Goal: Information Seeking & Learning: Compare options

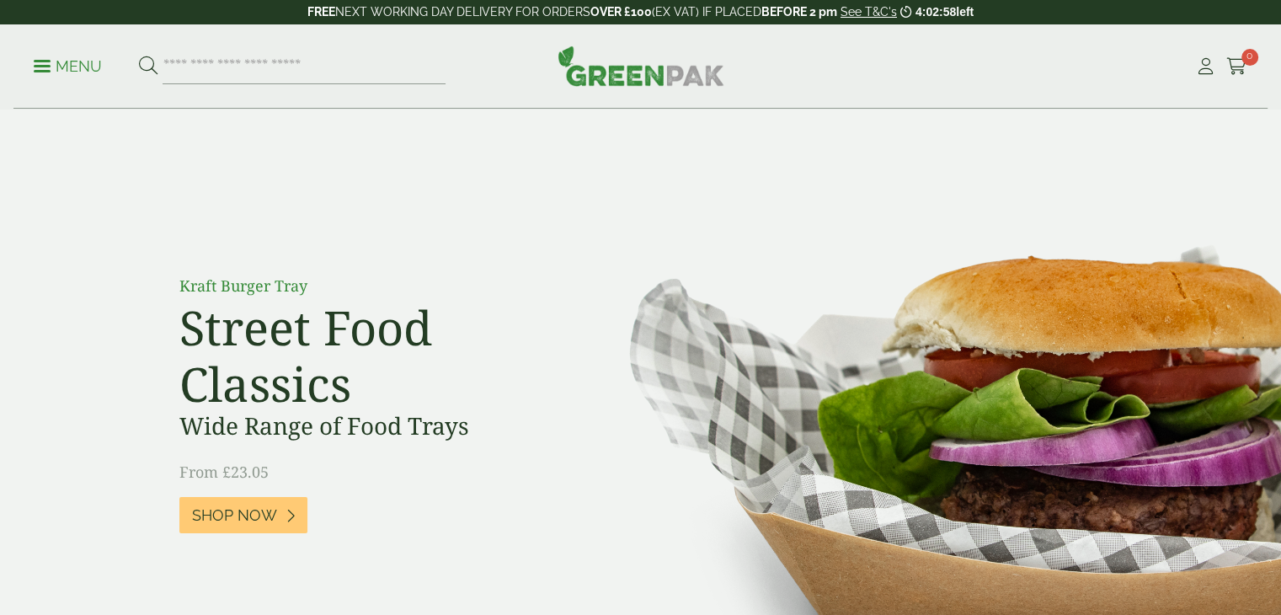
click at [67, 69] on p "Menu" at bounding box center [68, 66] width 68 height 20
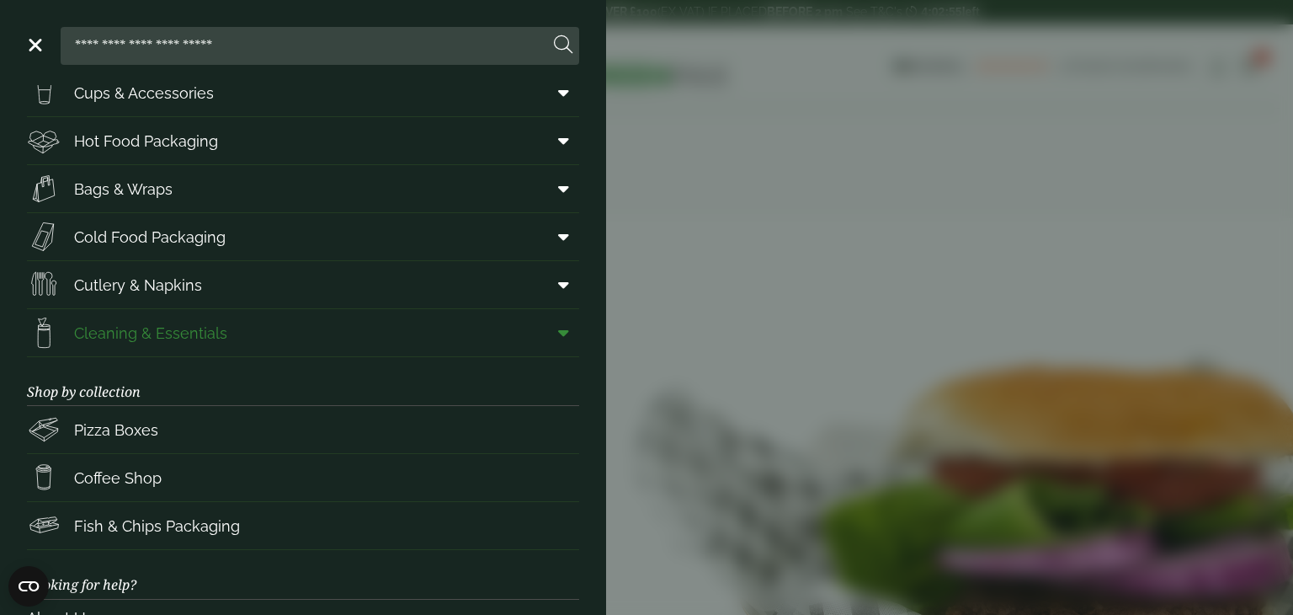
scroll to position [51, 0]
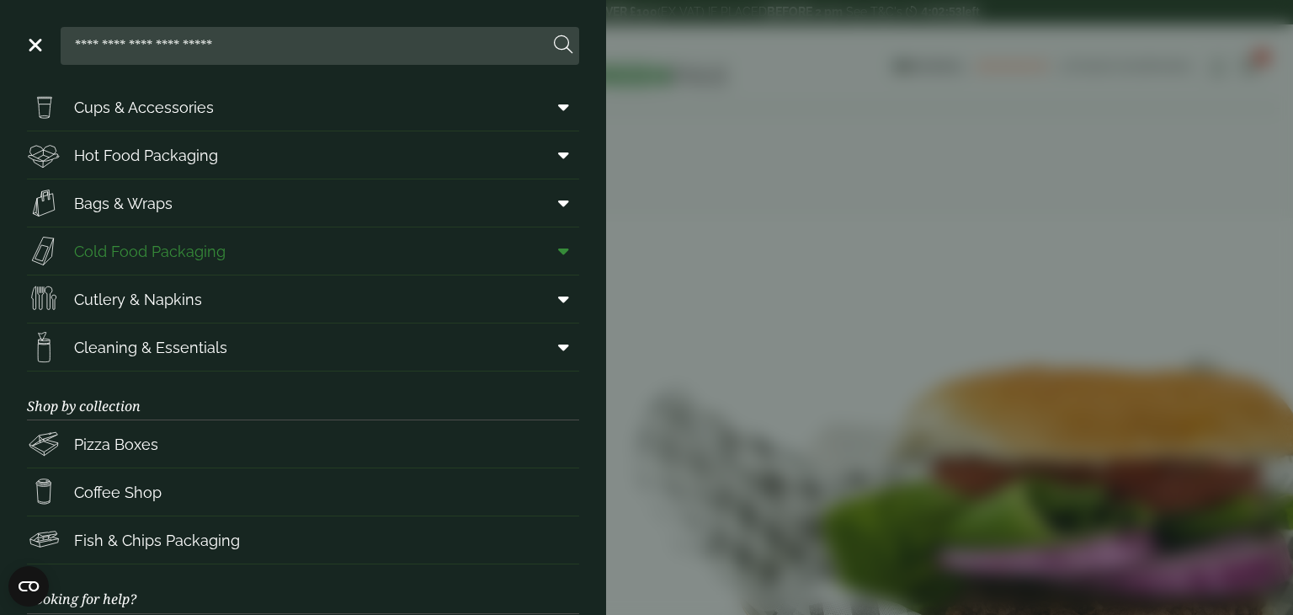
click at [558, 250] on icon at bounding box center [563, 250] width 11 height 17
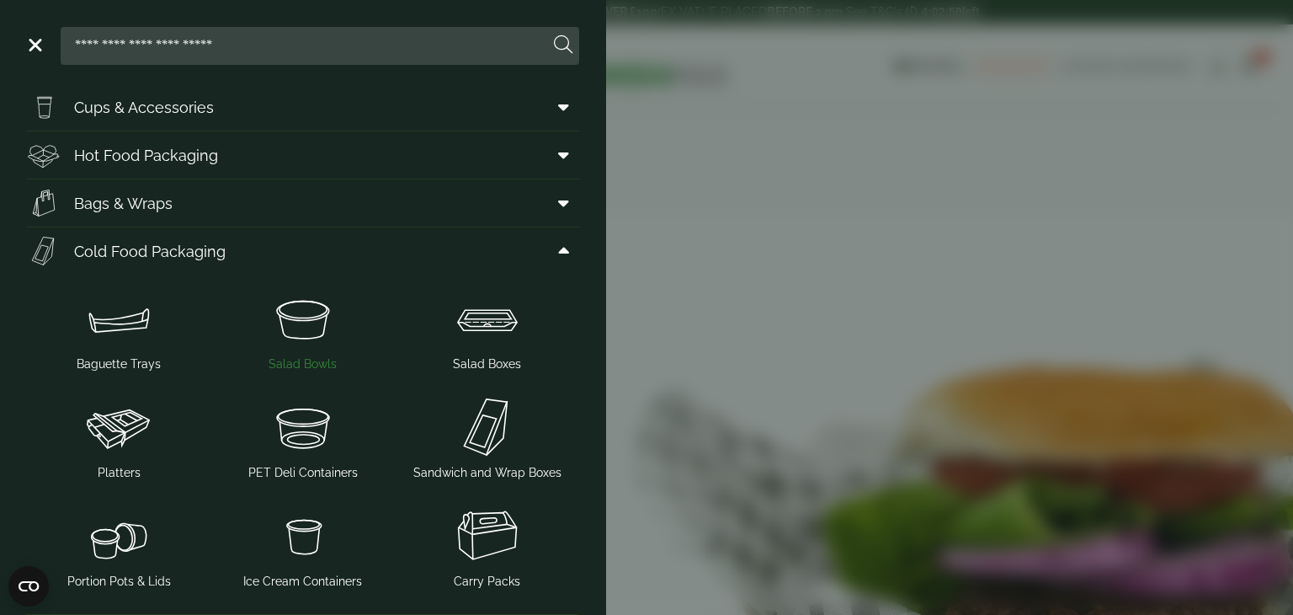
click at [294, 351] on span "Salad Bowls" at bounding box center [303, 329] width 171 height 88
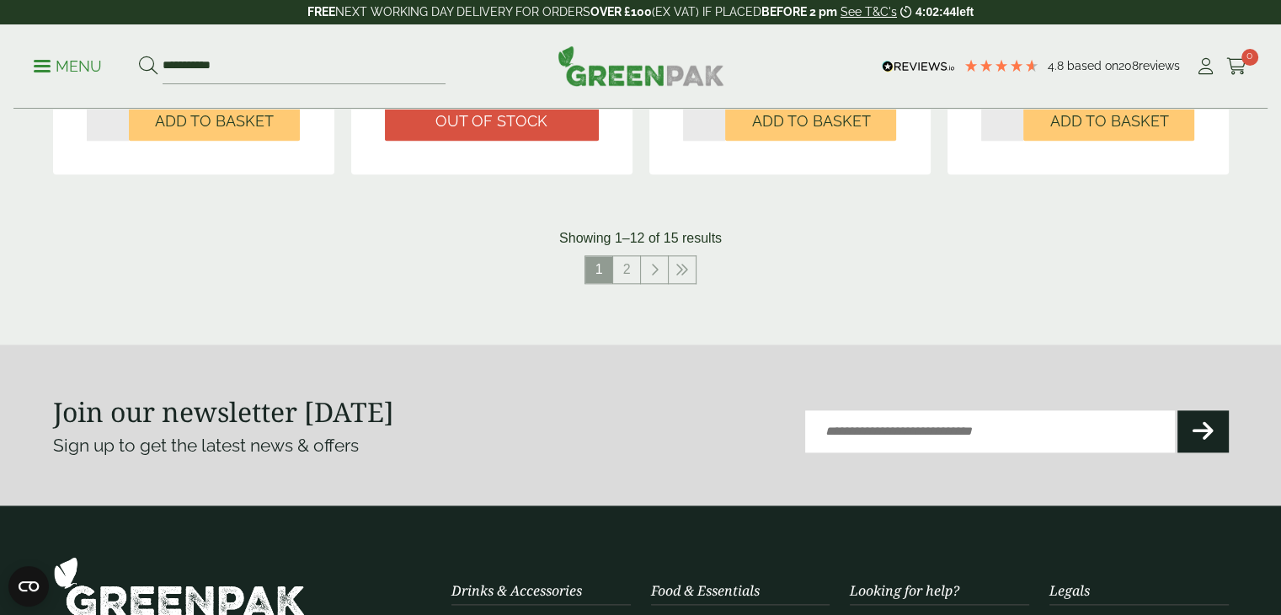
scroll to position [1852, 0]
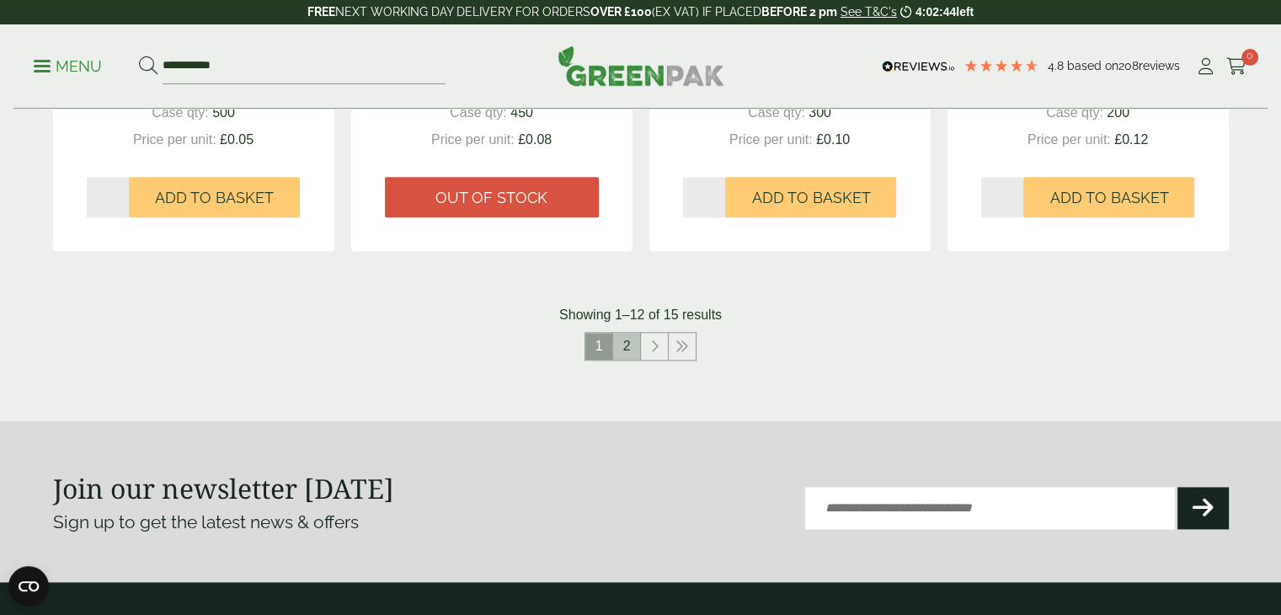
click at [625, 349] on link "2" at bounding box center [626, 346] width 27 height 27
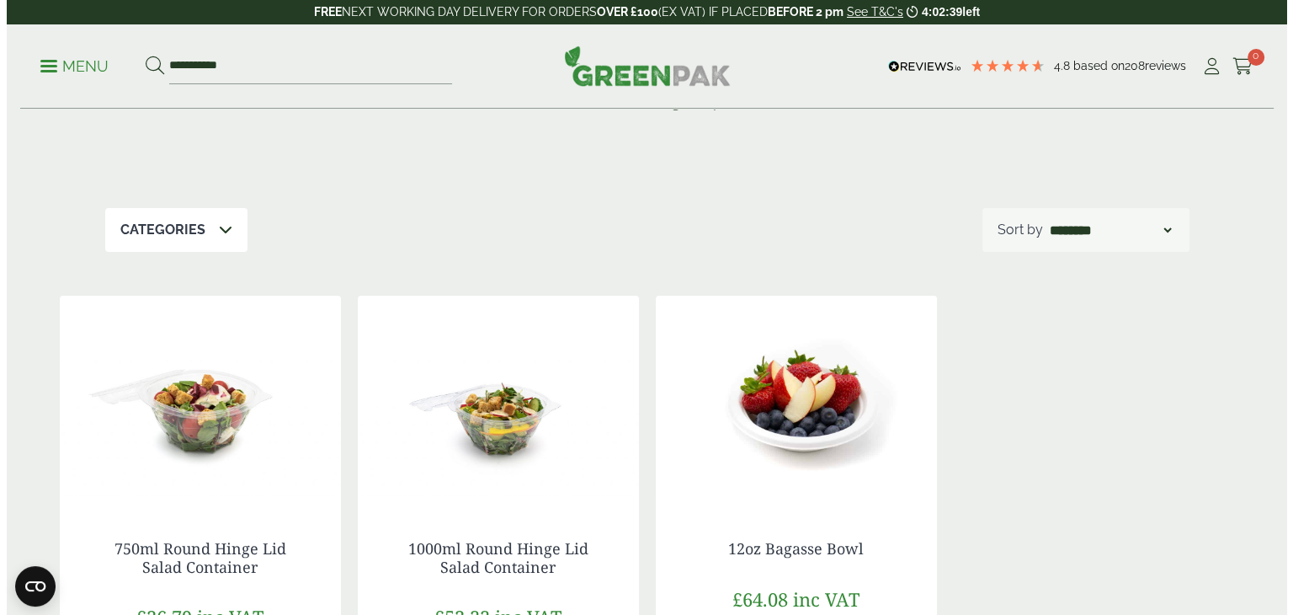
scroll to position [60, 0]
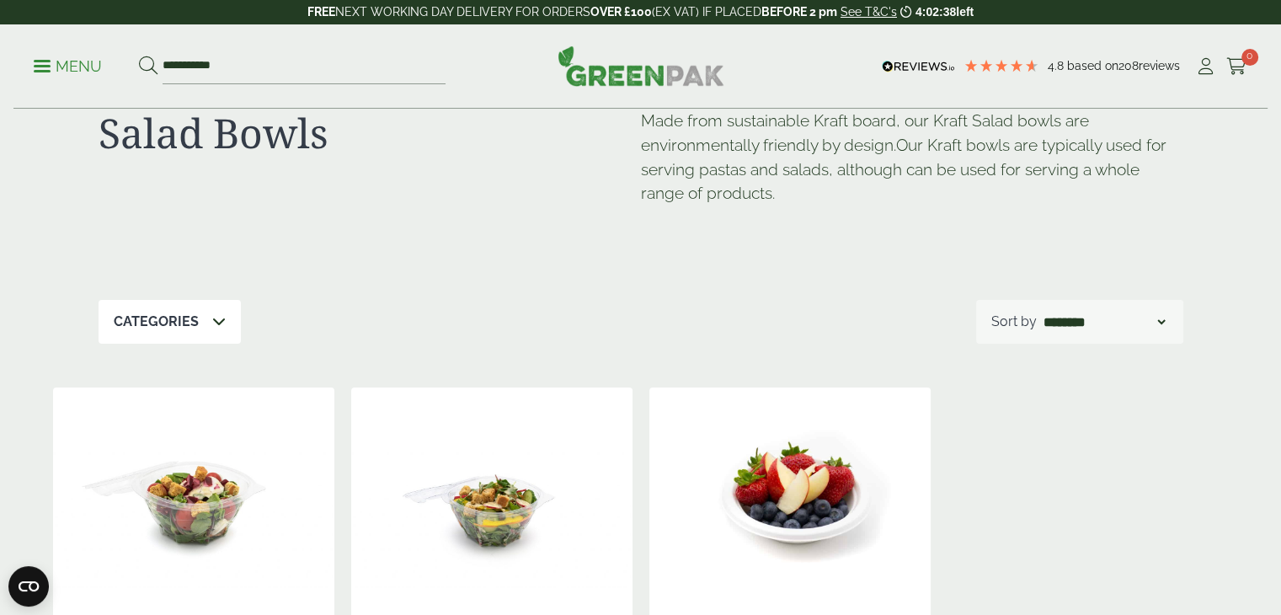
click at [60, 62] on p "Menu" at bounding box center [68, 66] width 68 height 20
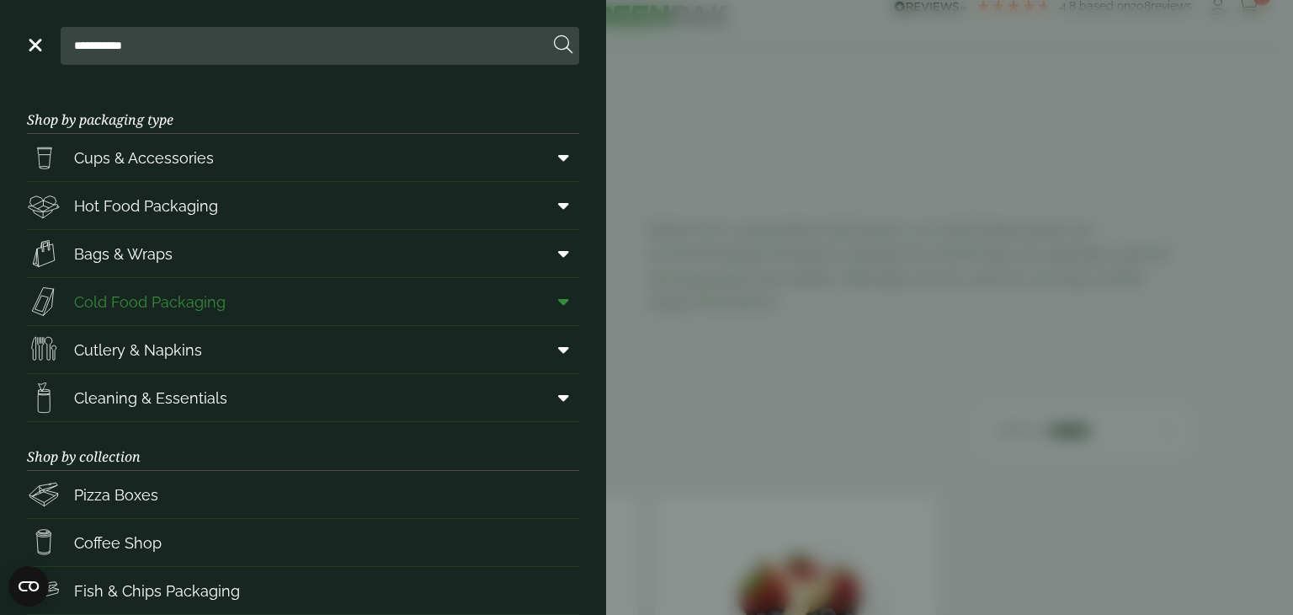
click at [558, 301] on icon at bounding box center [563, 301] width 11 height 17
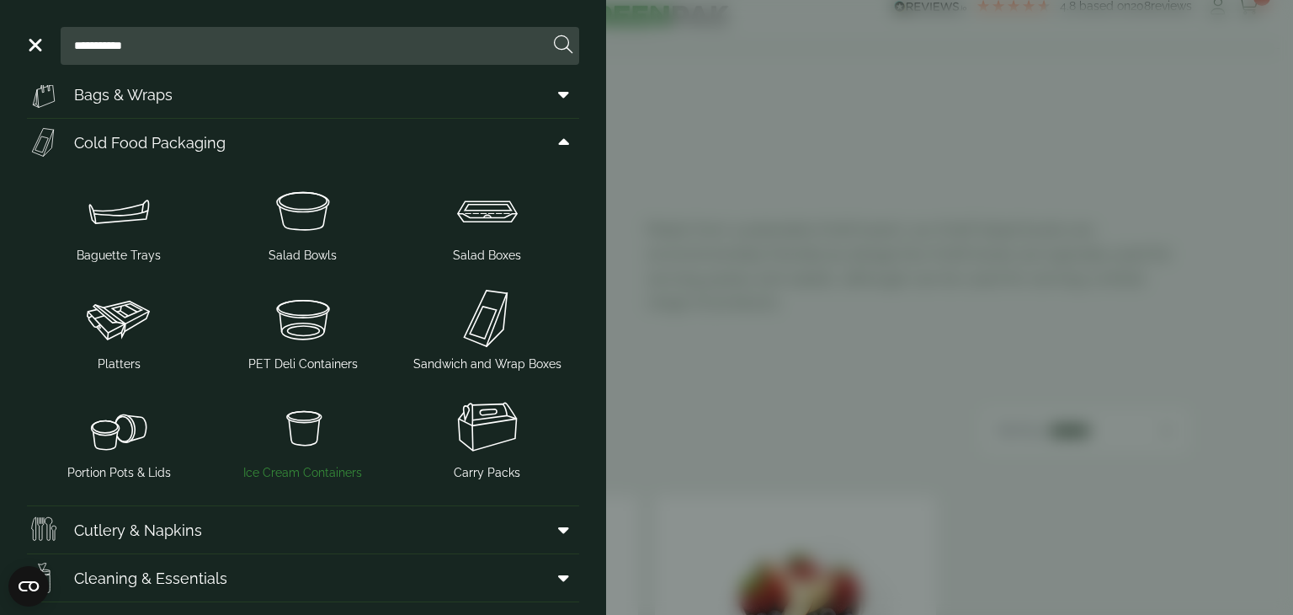
scroll to position [168, 0]
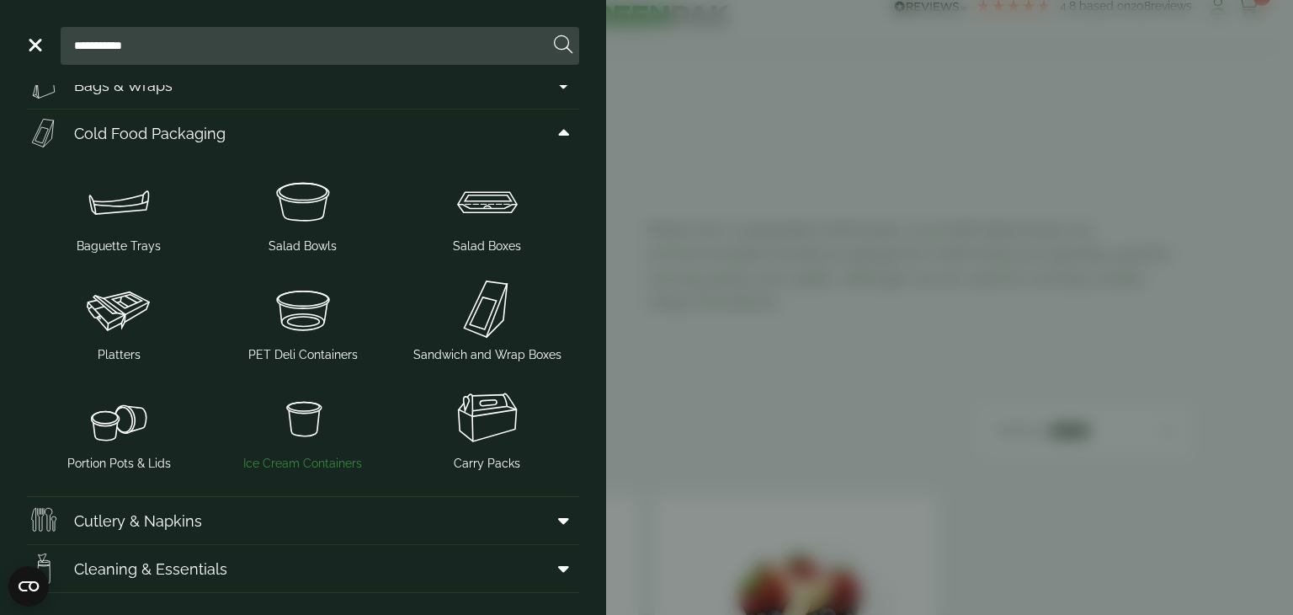
click at [297, 422] on img at bounding box center [303, 417] width 171 height 67
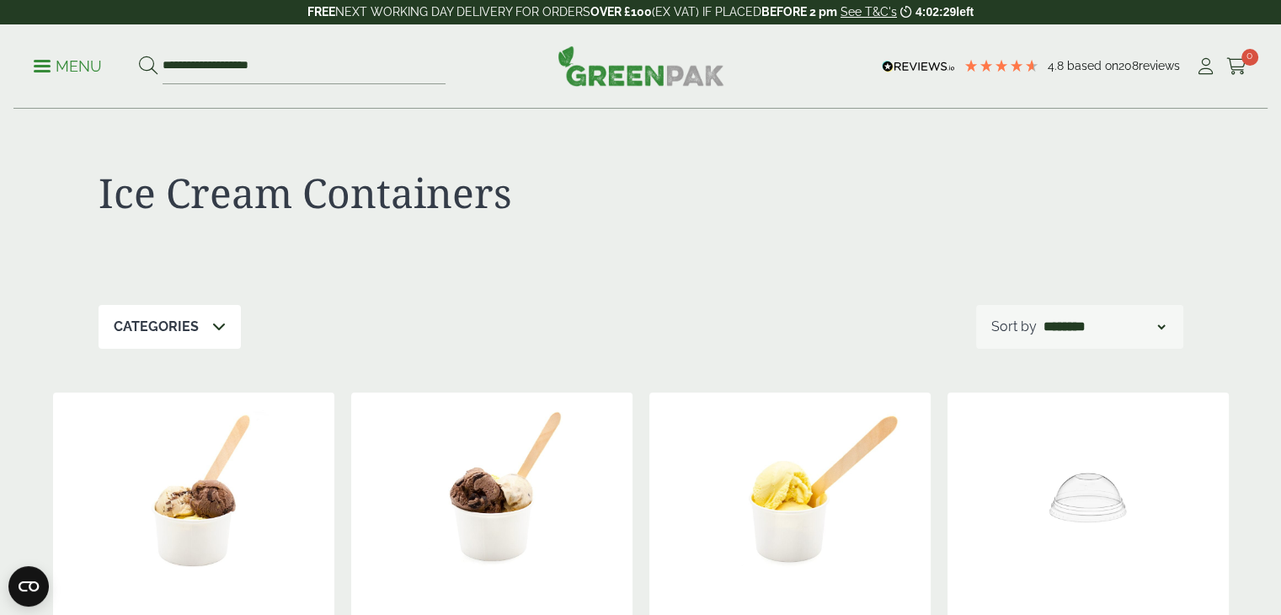
click at [38, 70] on link "Menu" at bounding box center [68, 64] width 68 height 17
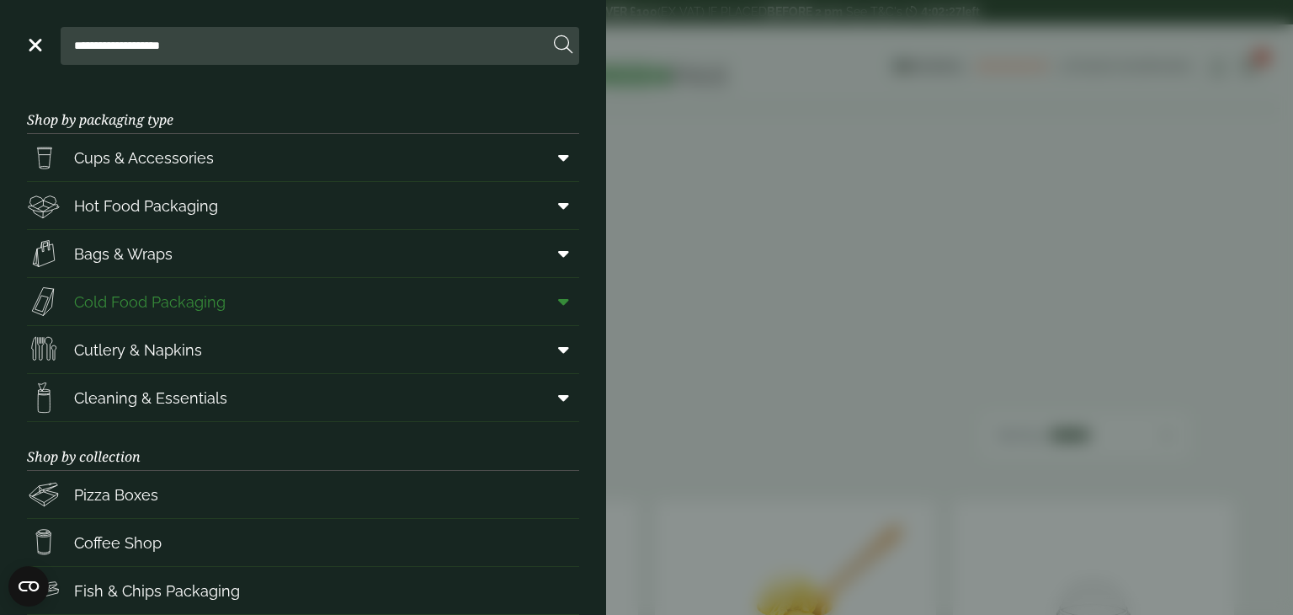
click at [543, 296] on span at bounding box center [560, 301] width 38 height 32
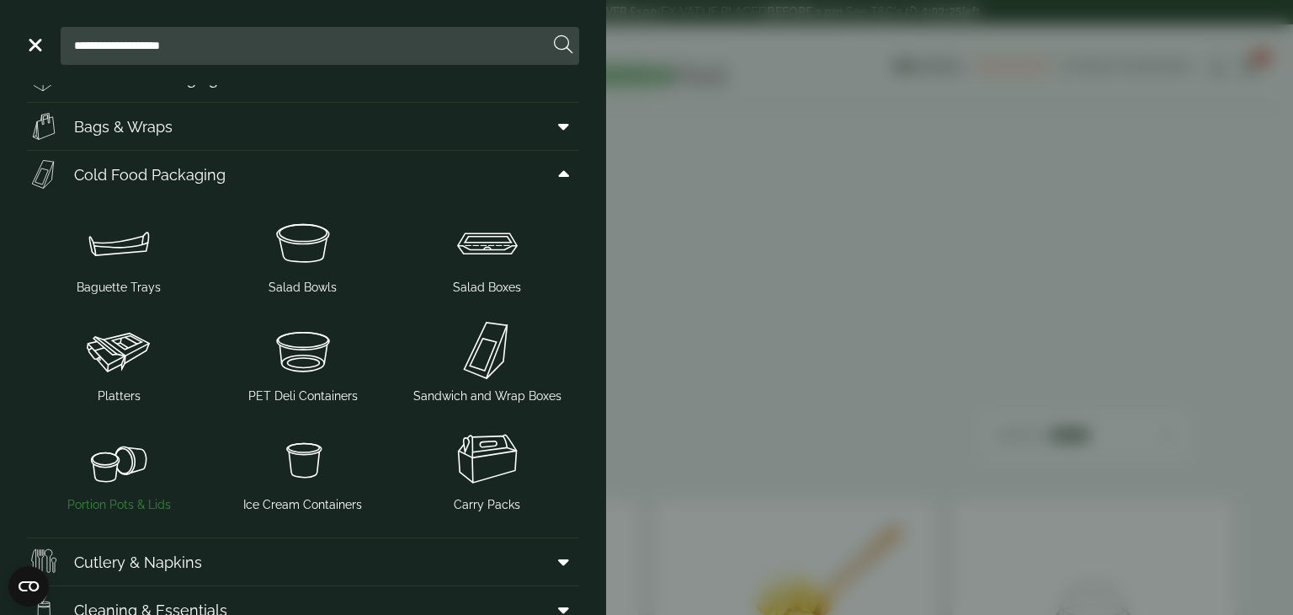
scroll to position [168, 0]
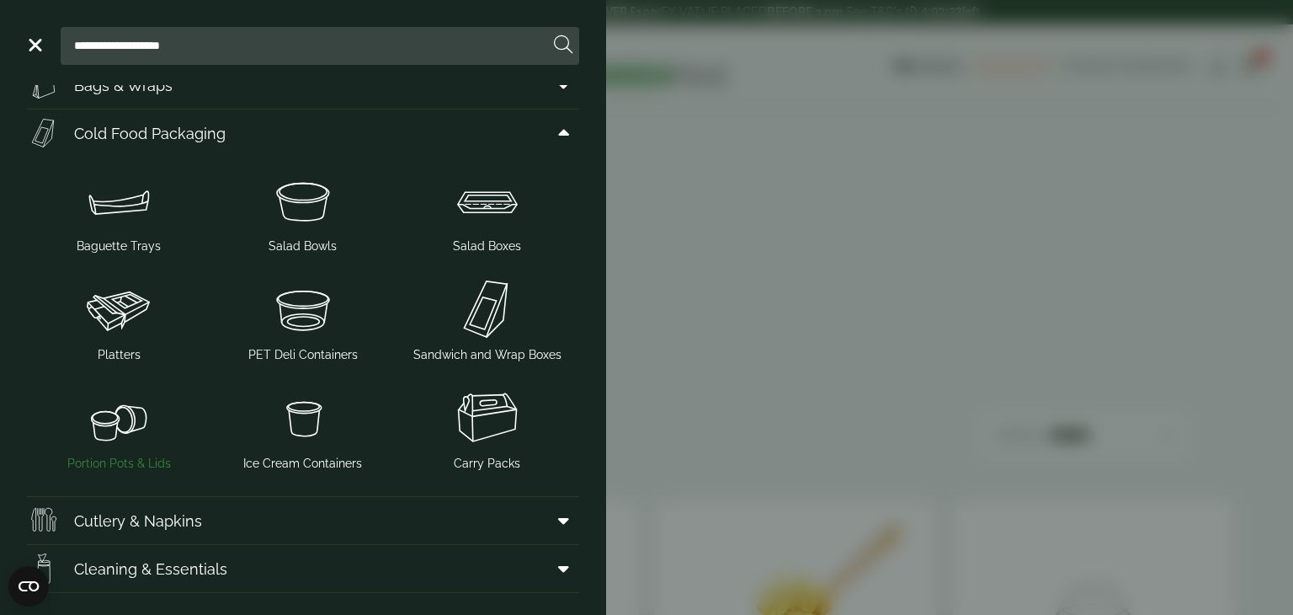
click at [138, 439] on img at bounding box center [119, 417] width 171 height 67
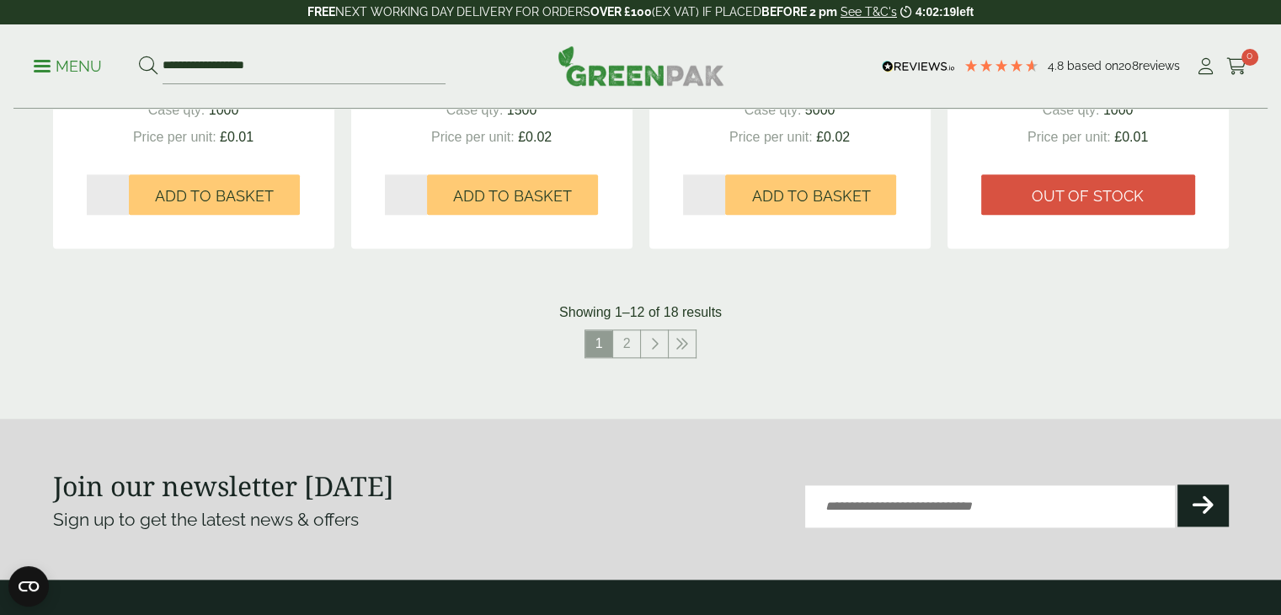
scroll to position [1852, 0]
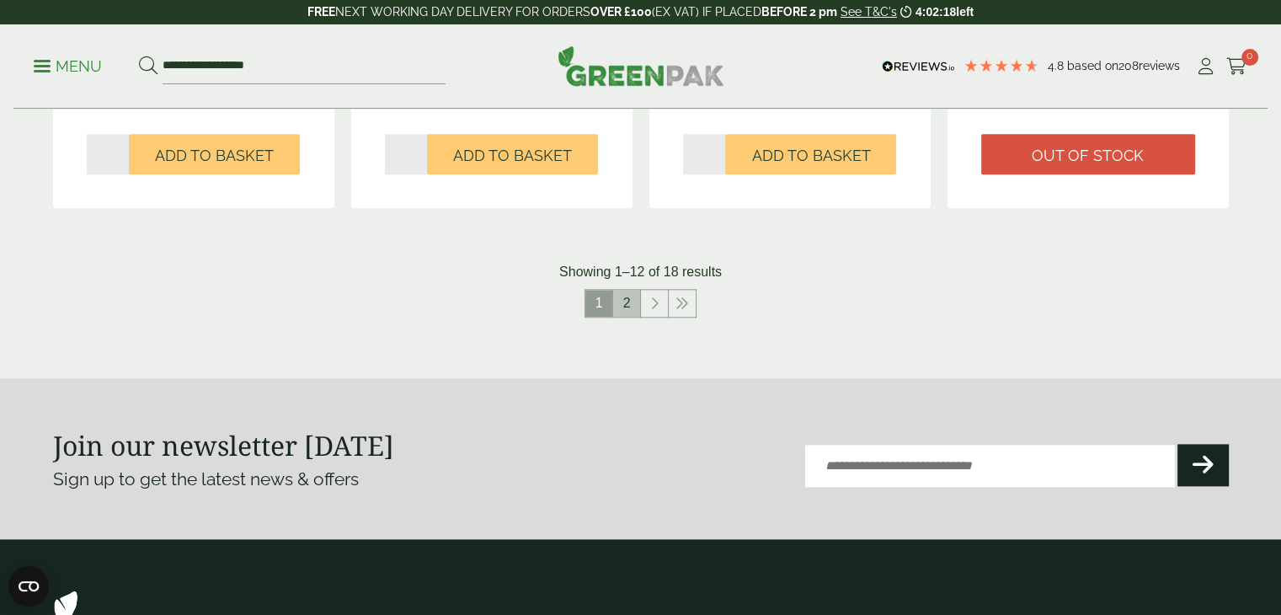
click at [625, 300] on link "2" at bounding box center [626, 303] width 27 height 27
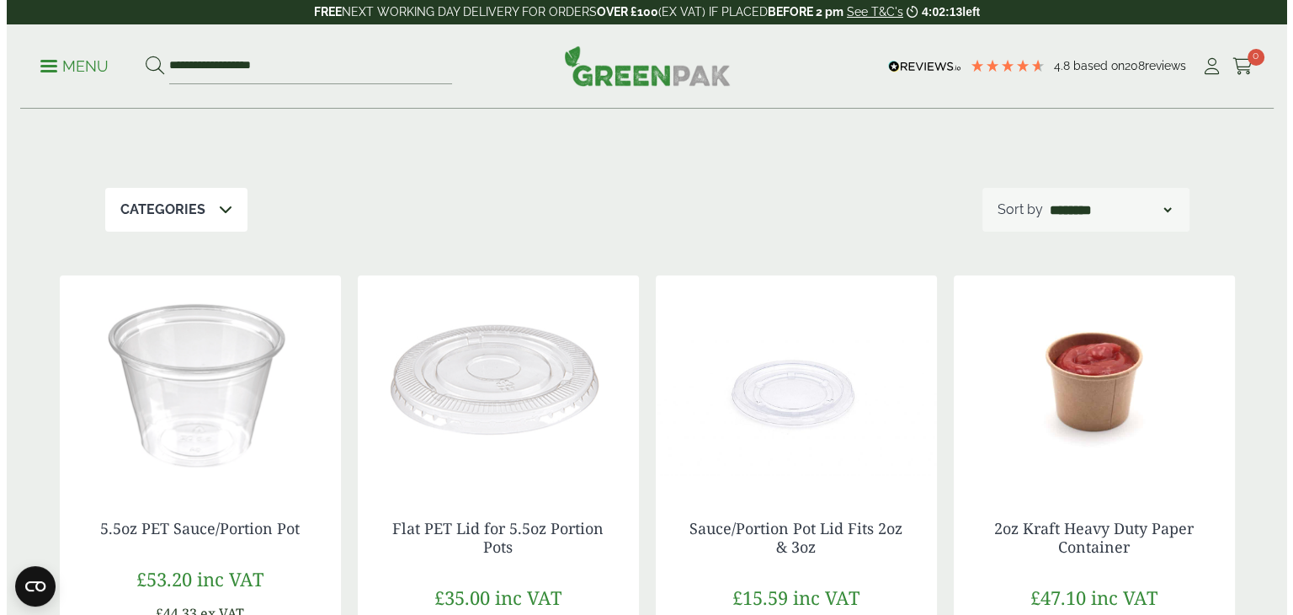
scroll to position [253, 0]
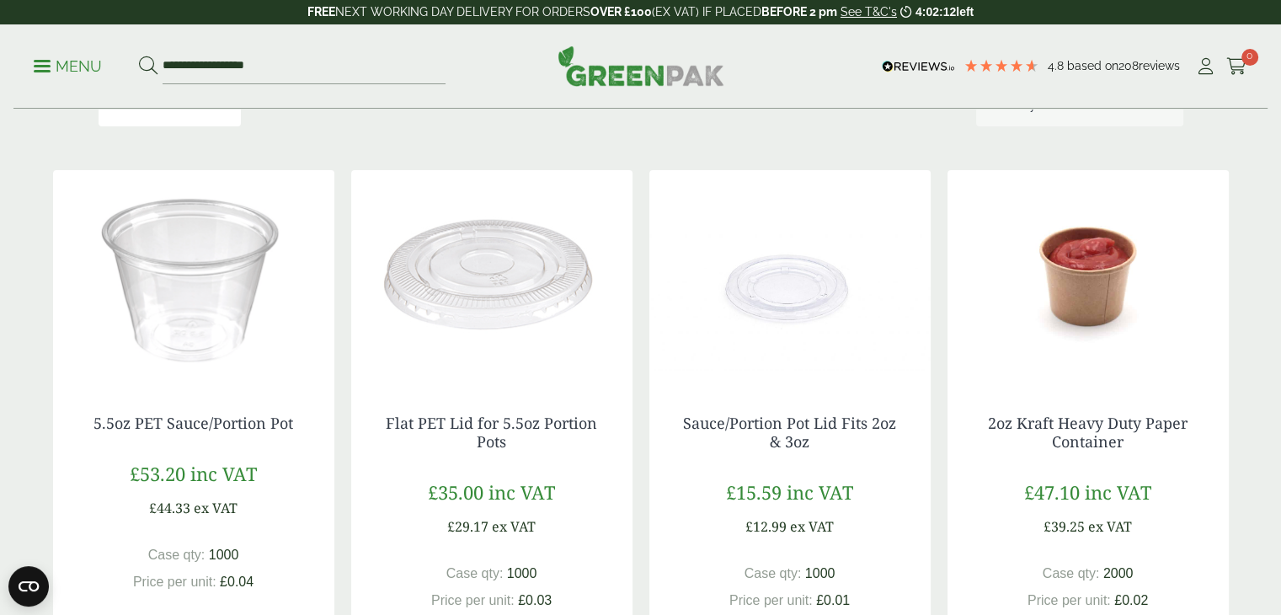
click at [67, 72] on p "Menu" at bounding box center [68, 66] width 68 height 20
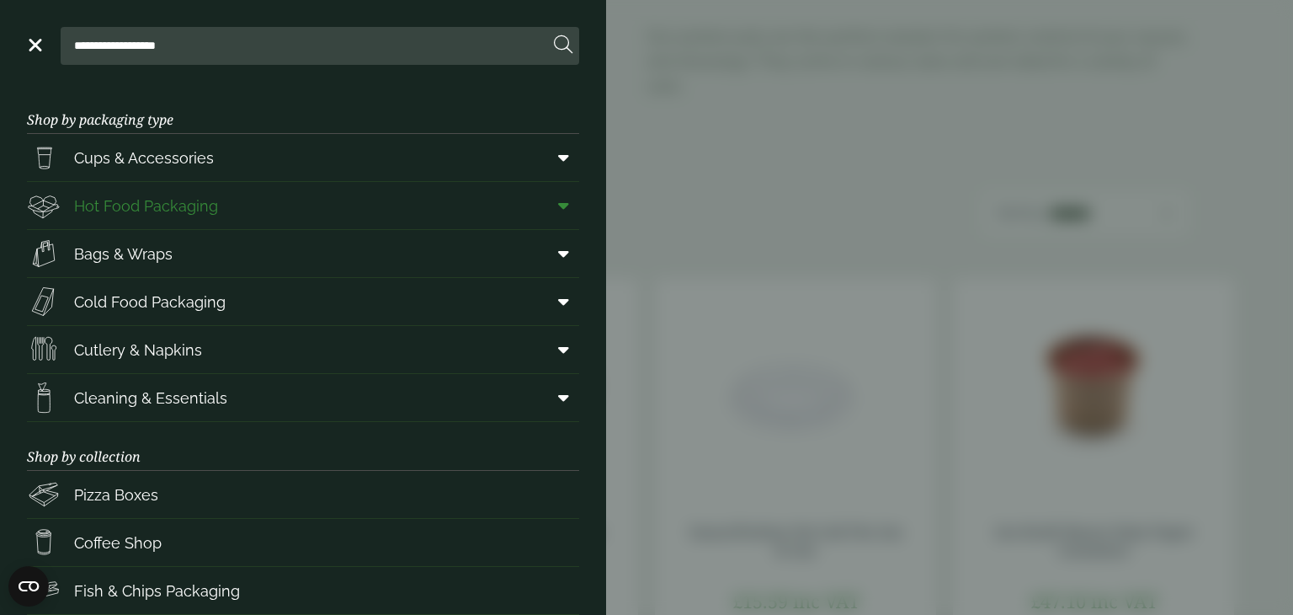
click at [127, 202] on span "Hot Food Packaging" at bounding box center [146, 205] width 144 height 23
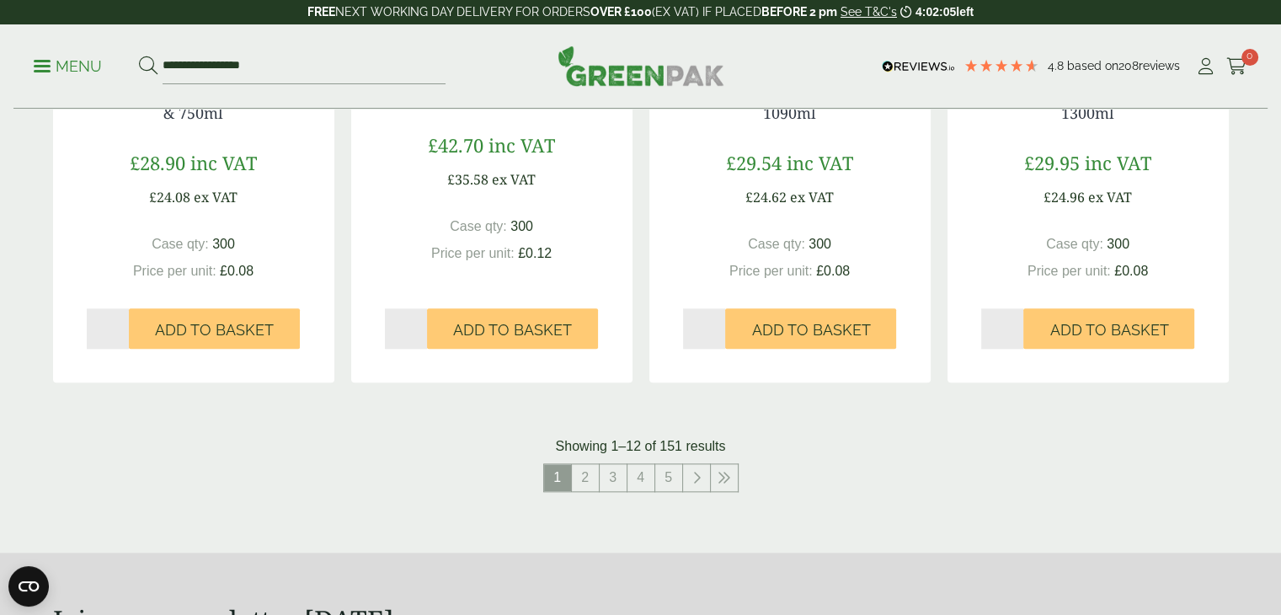
scroll to position [2021, 0]
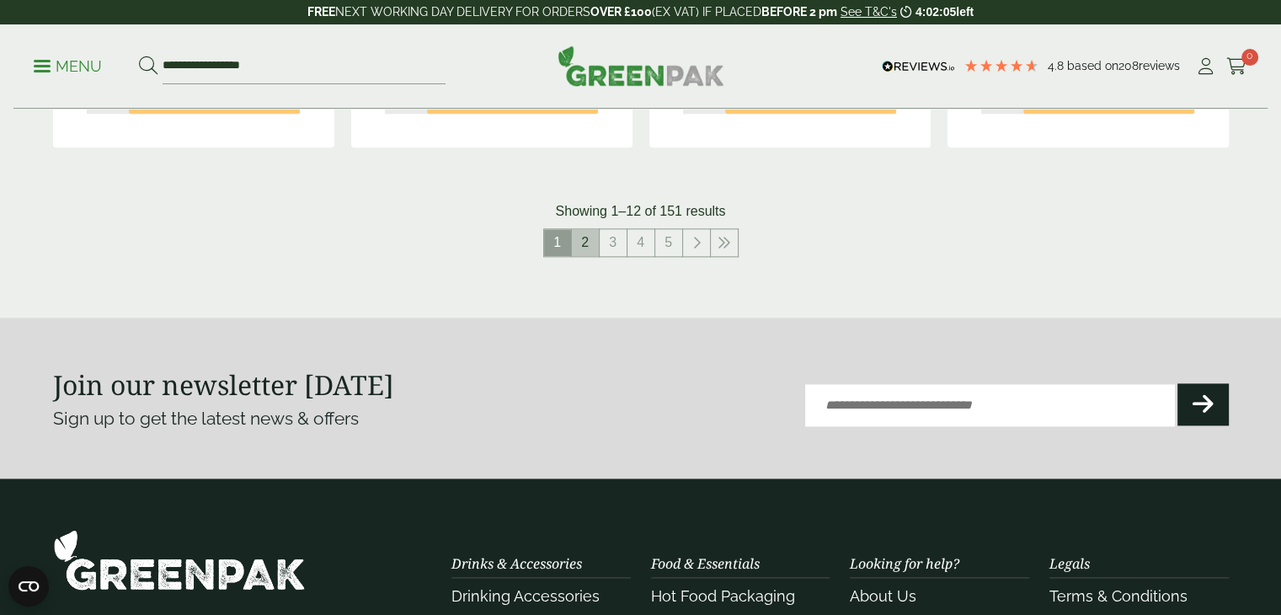
click at [594, 248] on link "2" at bounding box center [585, 242] width 27 height 27
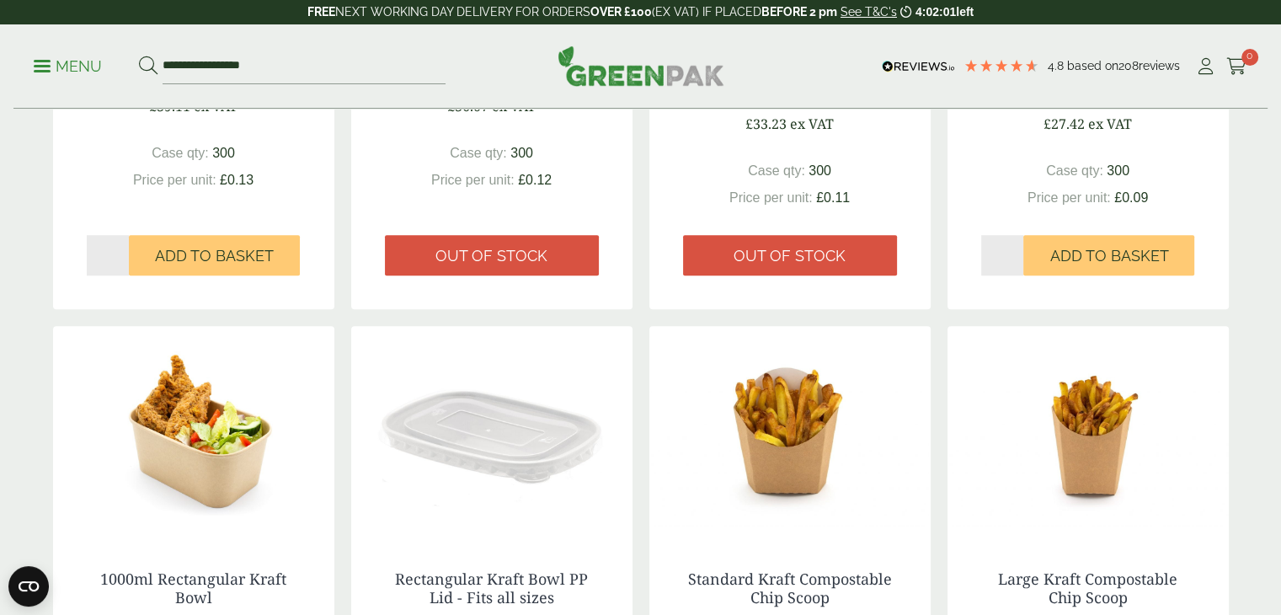
scroll to position [1431, 0]
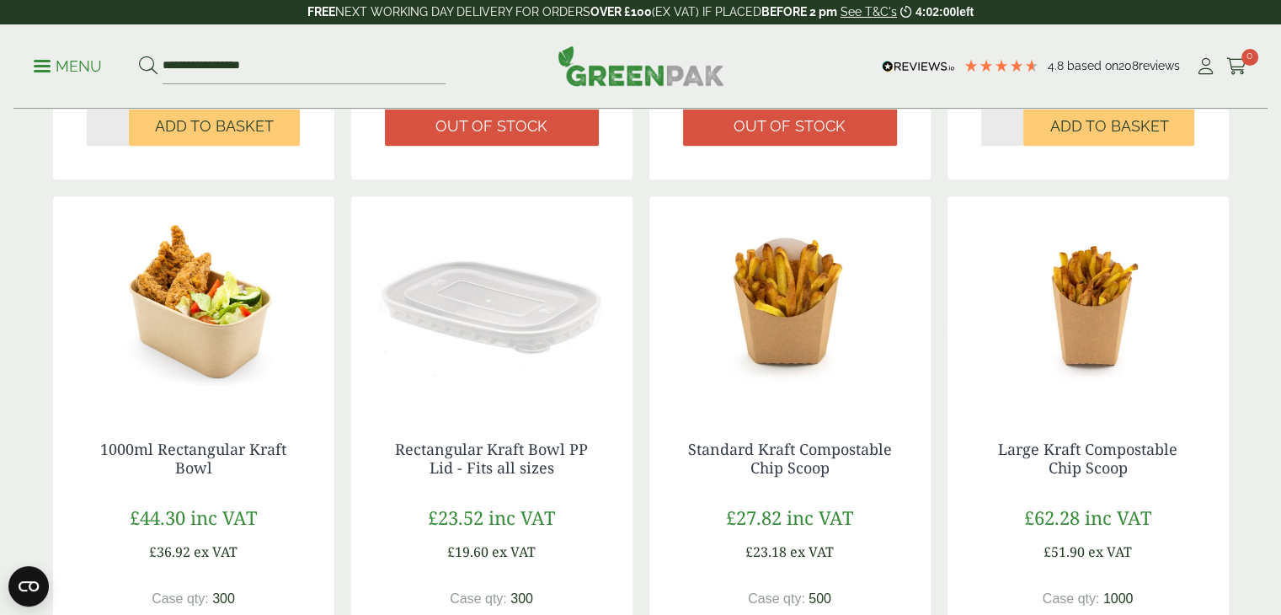
drag, startPoint x: 211, startPoint y: 328, endPoint x: 221, endPoint y: 332, distance: 10.6
click at [211, 328] on img at bounding box center [193, 301] width 281 height 210
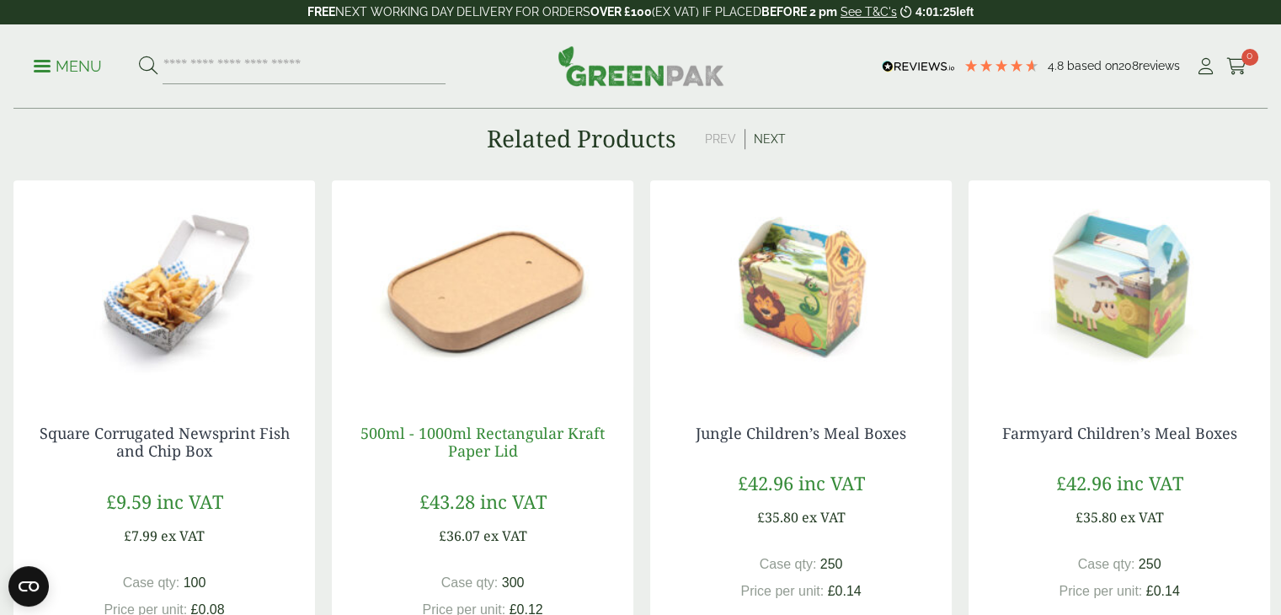
scroll to position [1515, 0]
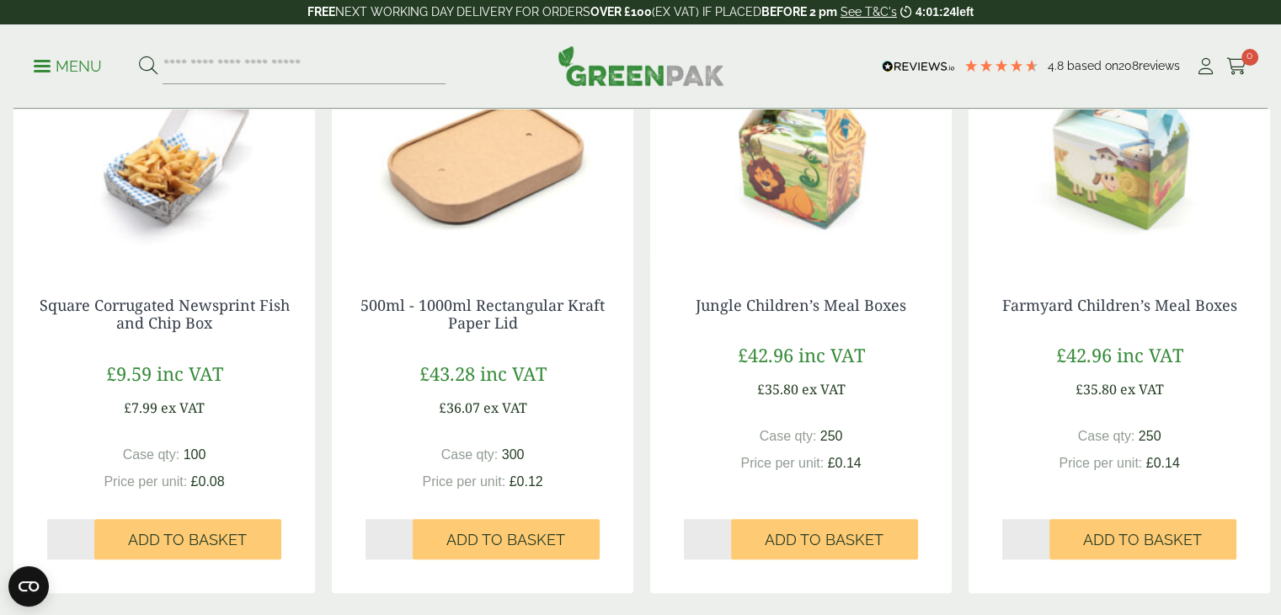
click at [557, 317] on h4 "500ml - 1000ml Rectangular Kraft Paper Lid" at bounding box center [482, 314] width 274 height 36
click at [558, 307] on link "500ml - 1000ml Rectangular Kraft Paper Lid" at bounding box center [482, 314] width 244 height 39
